Goal: Check status: Check status

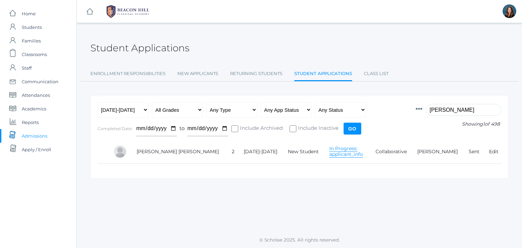
click at [329, 152] on link "In Progress: applicant_info" at bounding box center [346, 151] width 34 height 12
click at [329, 155] on link "In Progress: applicant_info" at bounding box center [346, 151] width 34 height 12
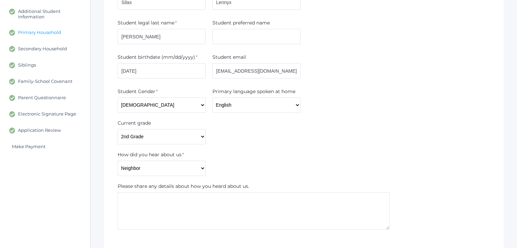
scroll to position [133, 0]
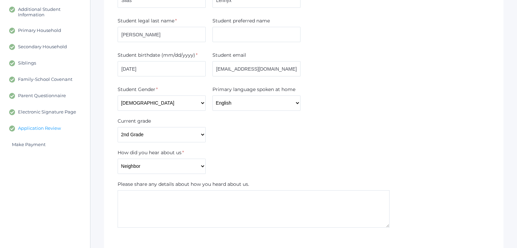
click at [51, 126] on span "Application Review" at bounding box center [39, 128] width 43 height 6
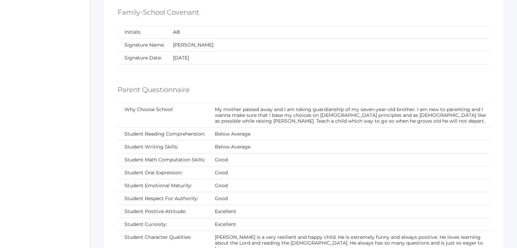
scroll to position [1850, 0]
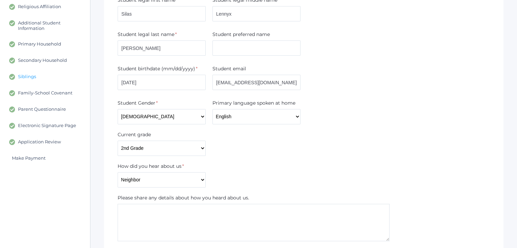
scroll to position [121, 0]
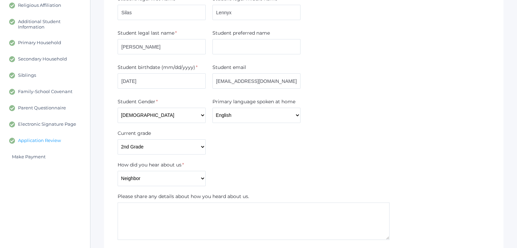
click at [56, 138] on span "Application Review" at bounding box center [39, 141] width 43 height 6
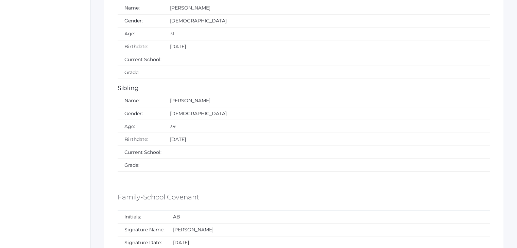
scroll to position [1441, 0]
